Goal: Task Accomplishment & Management: Use online tool/utility

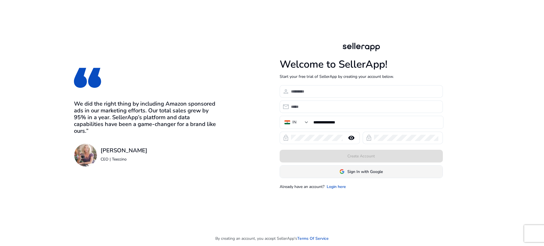
click at [337, 174] on span at bounding box center [361, 172] width 163 height 14
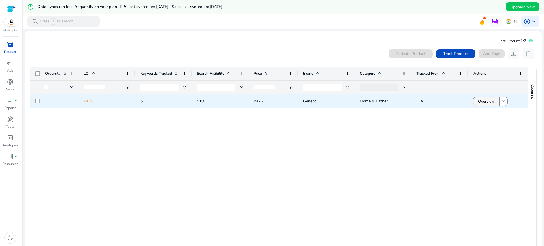
click at [478, 99] on span "Overview" at bounding box center [486, 102] width 17 height 12
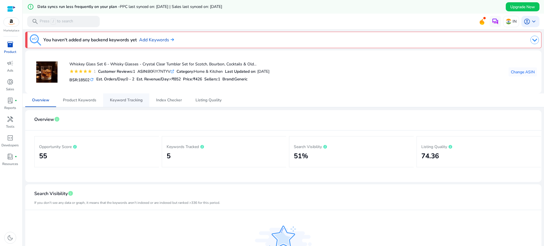
click at [119, 103] on span "Keyword Tracking" at bounding box center [126, 100] width 33 height 14
